Goal: Task Accomplishment & Management: Complete application form

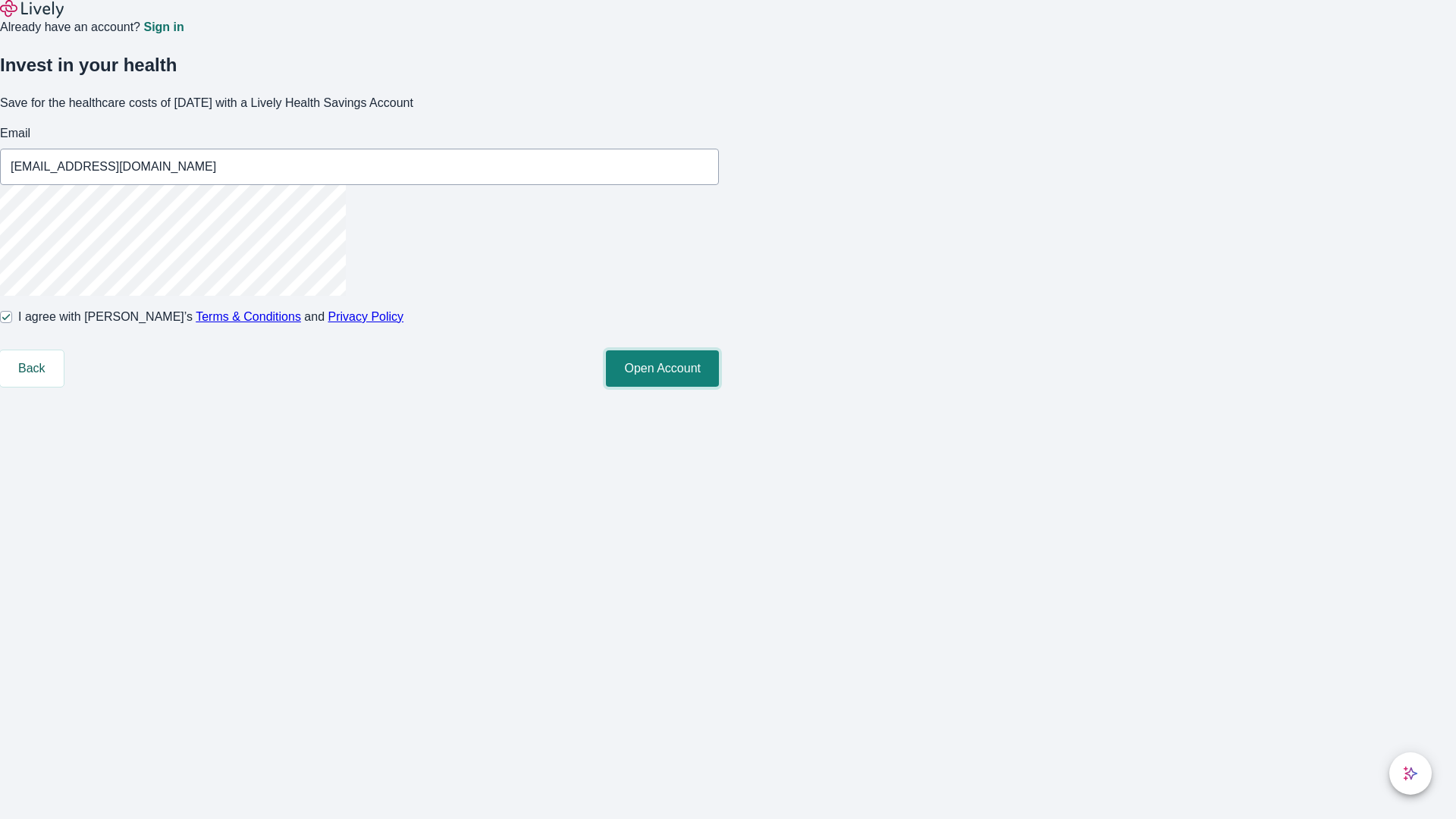
click at [719, 387] on button "Open Account" at bounding box center [662, 368] width 113 height 36
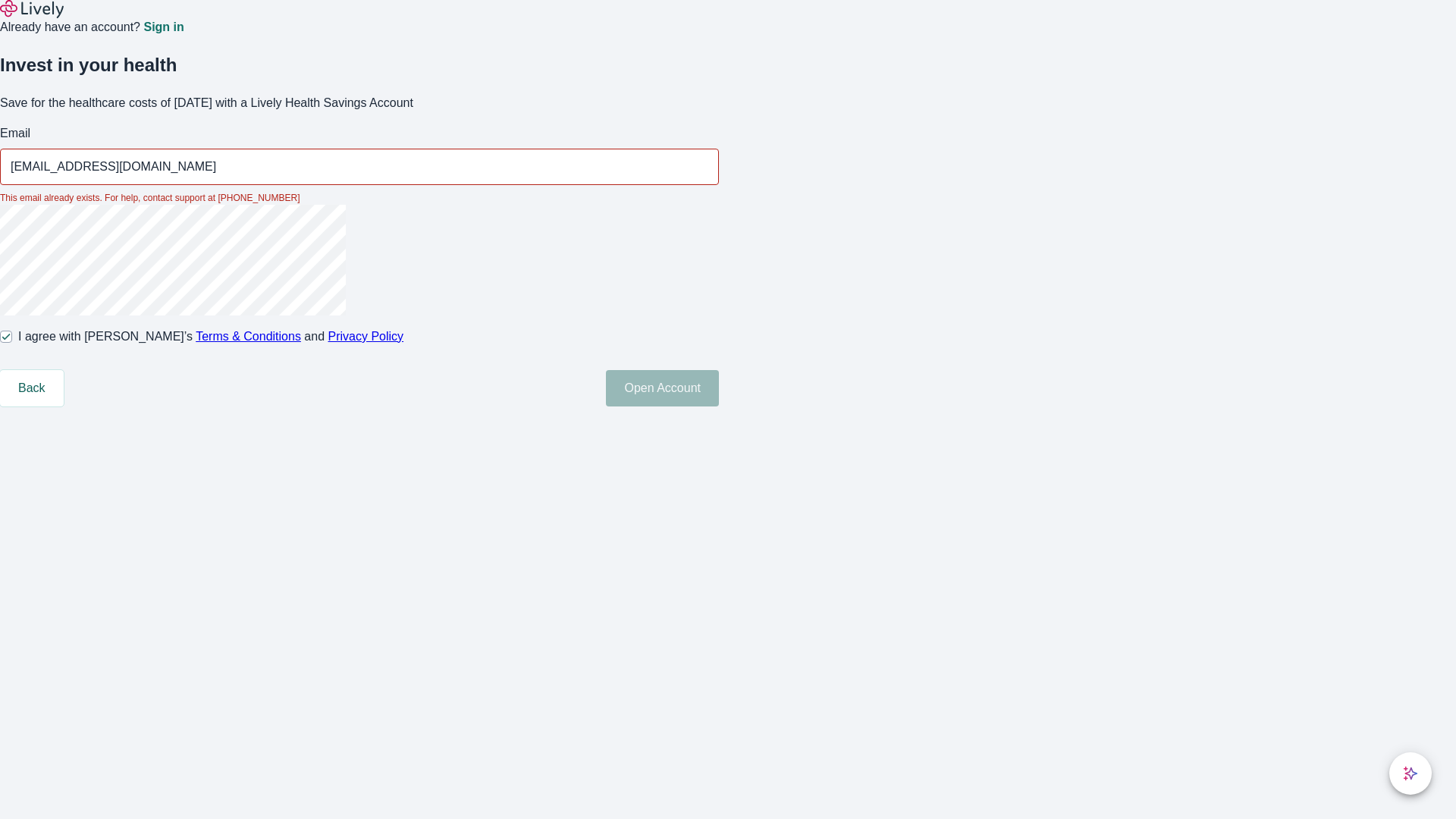
type input "[EMAIL_ADDRESS][DOMAIN_NAME]"
click at [12, 343] on input "I agree with Lively’s Terms & Conditions and Privacy Policy" at bounding box center [5, 336] width 12 height 12
checkbox input "false"
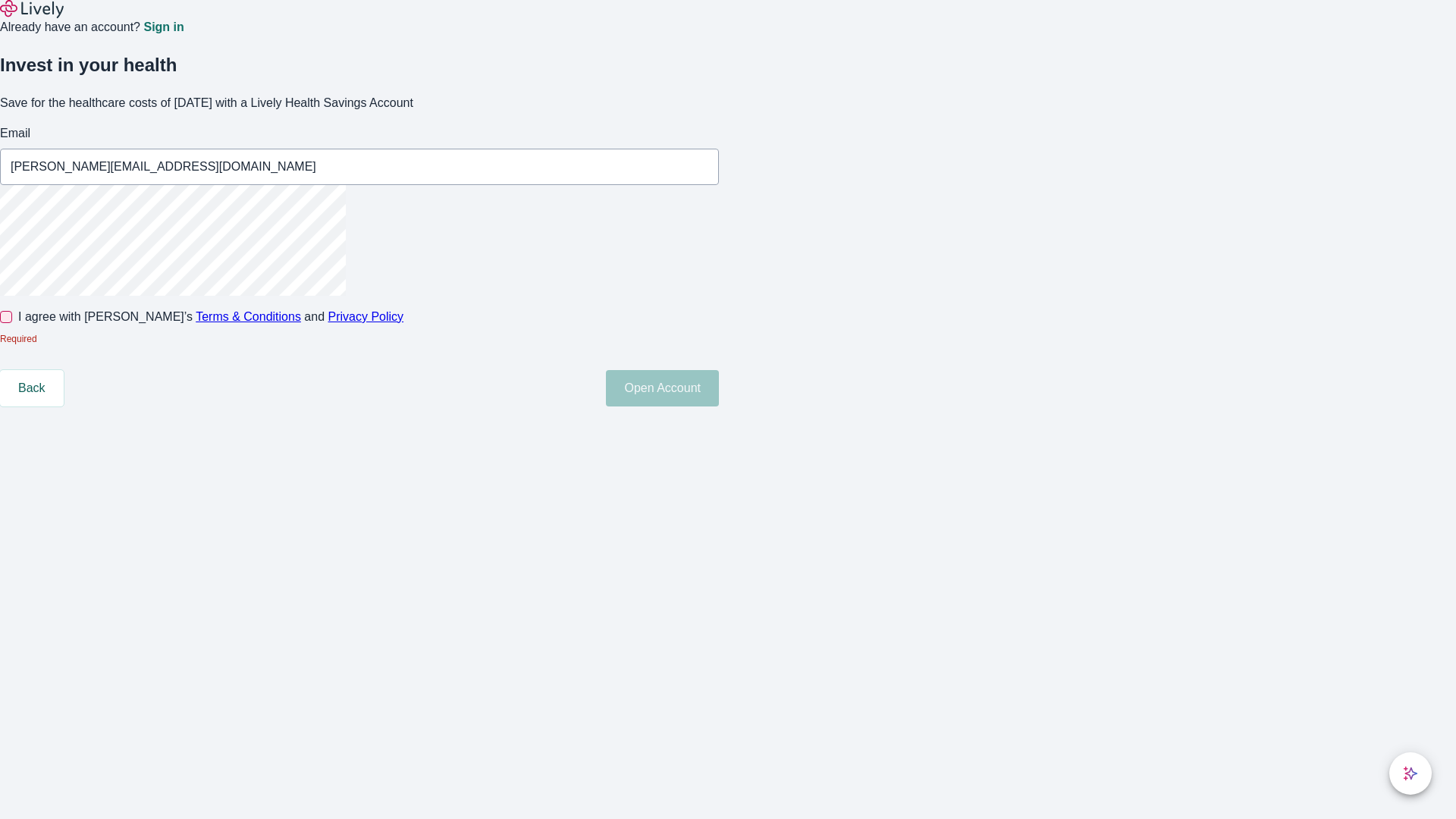
type input "[PERSON_NAME][EMAIL_ADDRESS][DOMAIN_NAME]"
click at [12, 323] on input "I agree with Lively’s Terms & Conditions and Privacy Policy" at bounding box center [5, 317] width 12 height 12
checkbox input "true"
click at [719, 406] on button "Open Account" at bounding box center [662, 388] width 113 height 36
